Goal: Find specific page/section: Find specific page/section

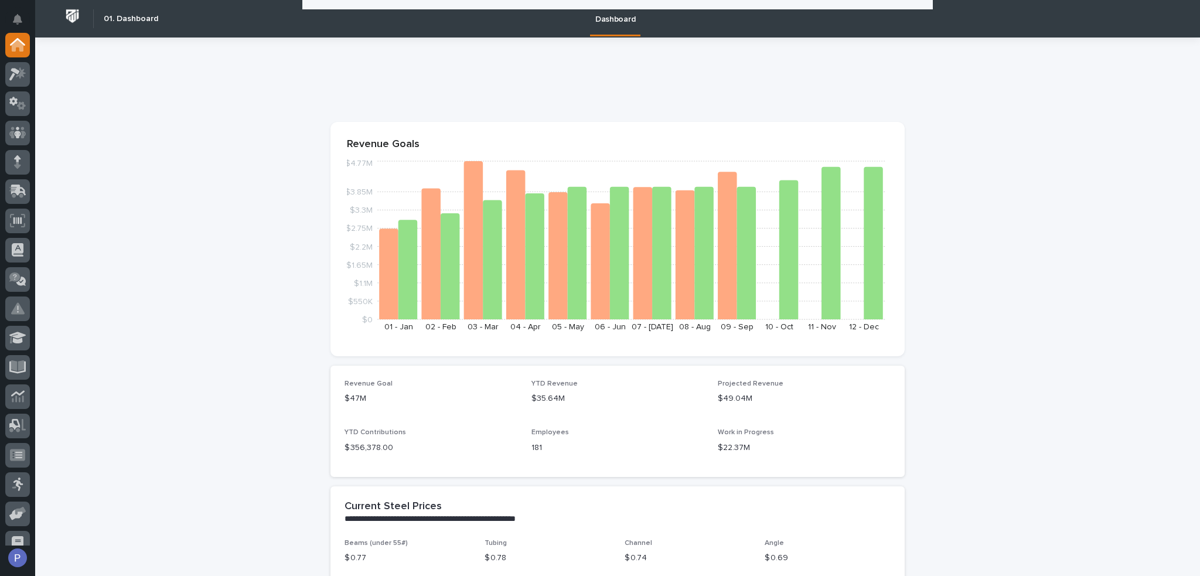
scroll to position [645, 0]
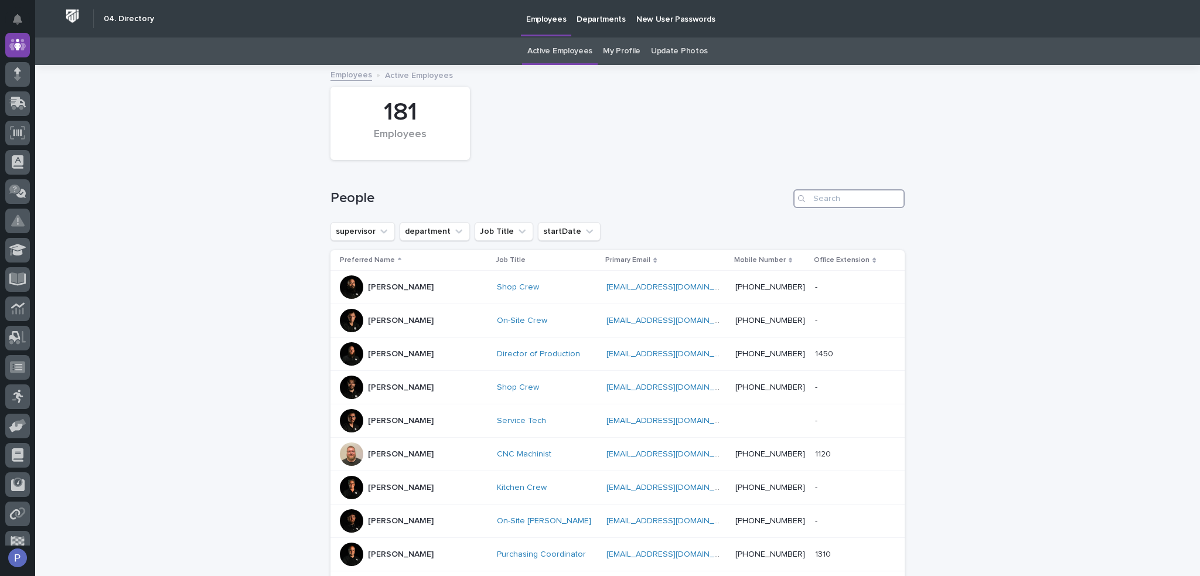
click at [839, 197] on input "Search" at bounding box center [848, 198] width 111 height 19
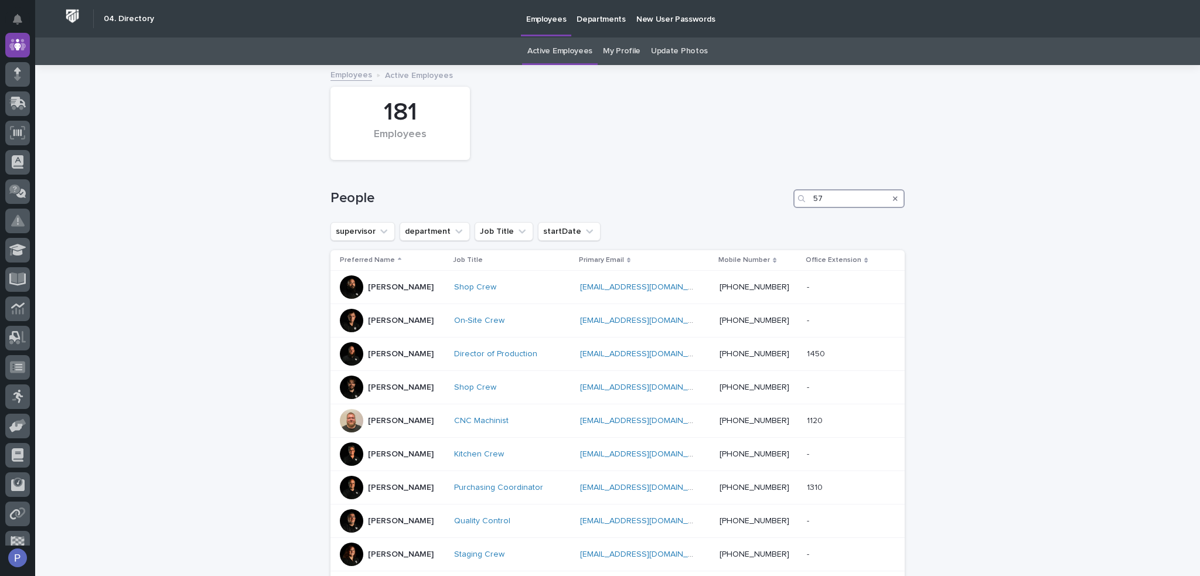
type input "5"
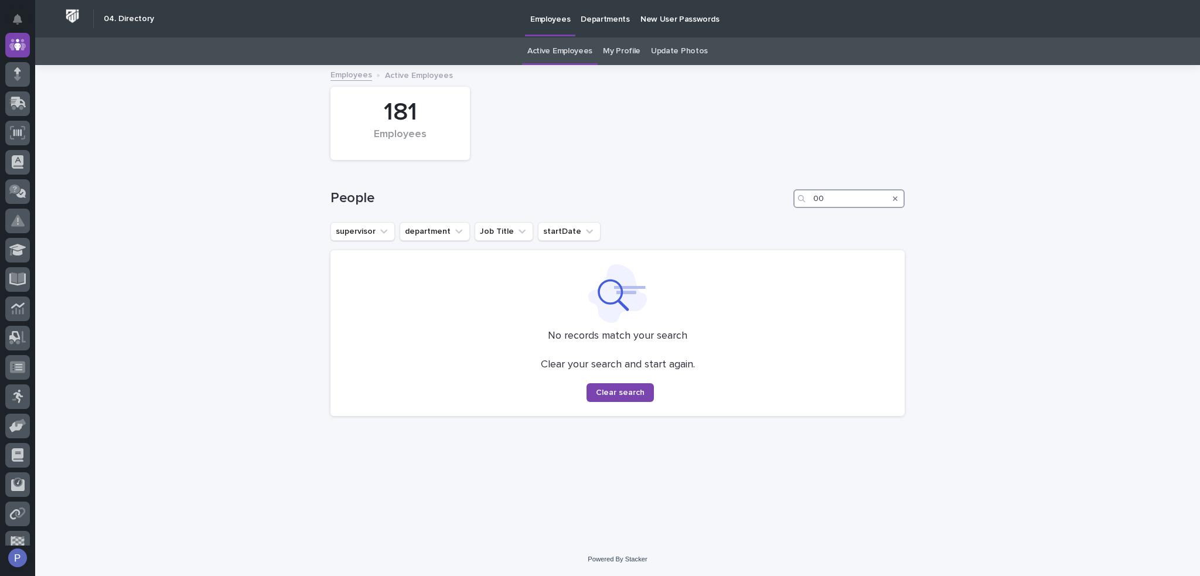
type input "0"
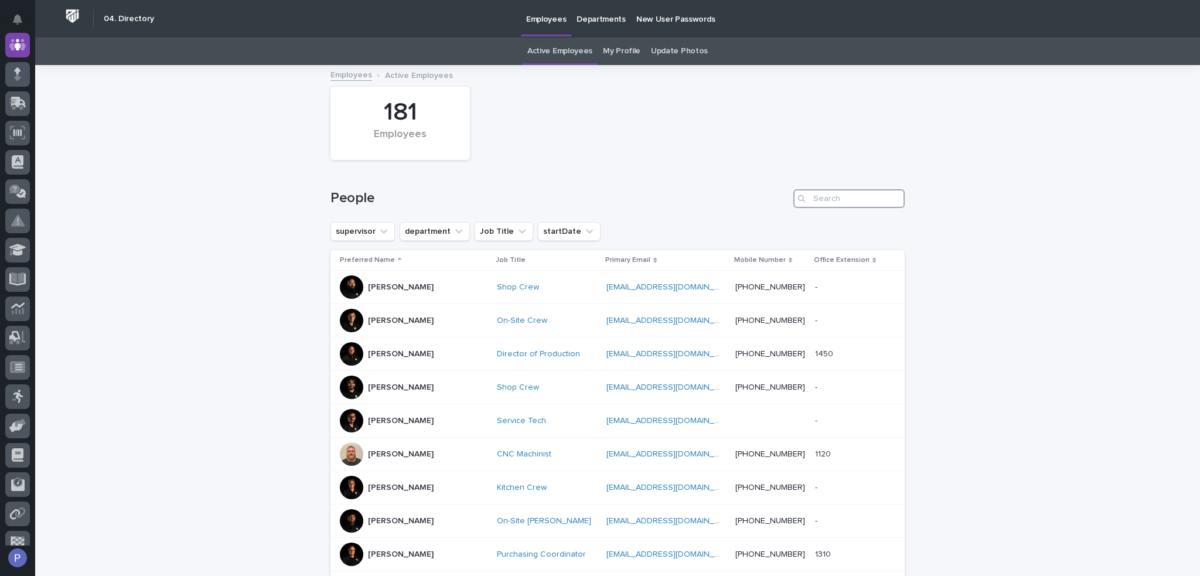
type input "2"
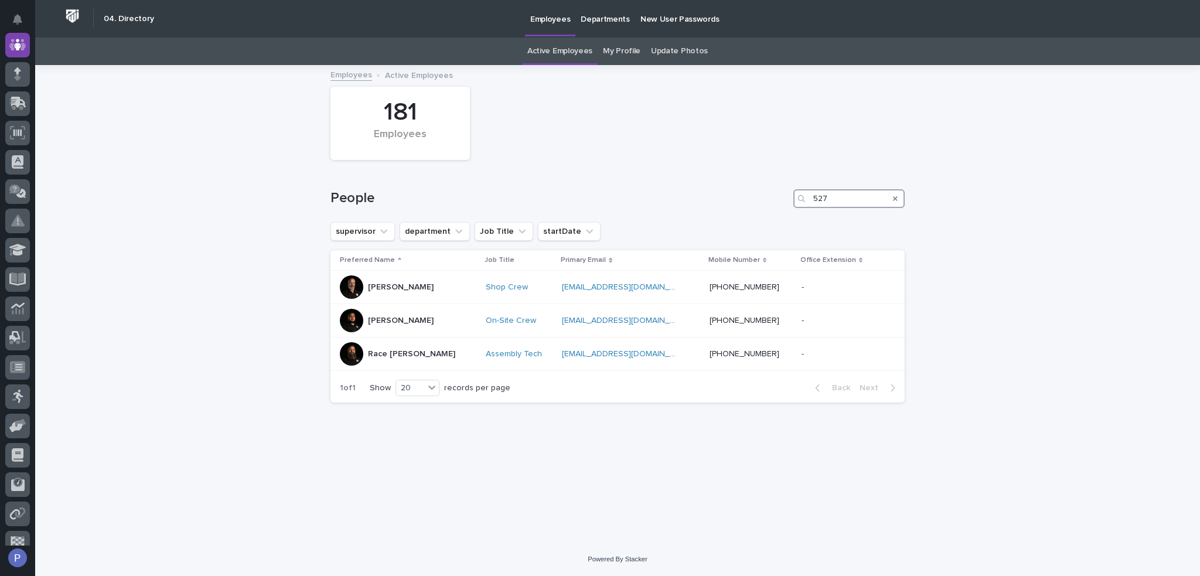
type input "527"
